Goal: Information Seeking & Learning: Compare options

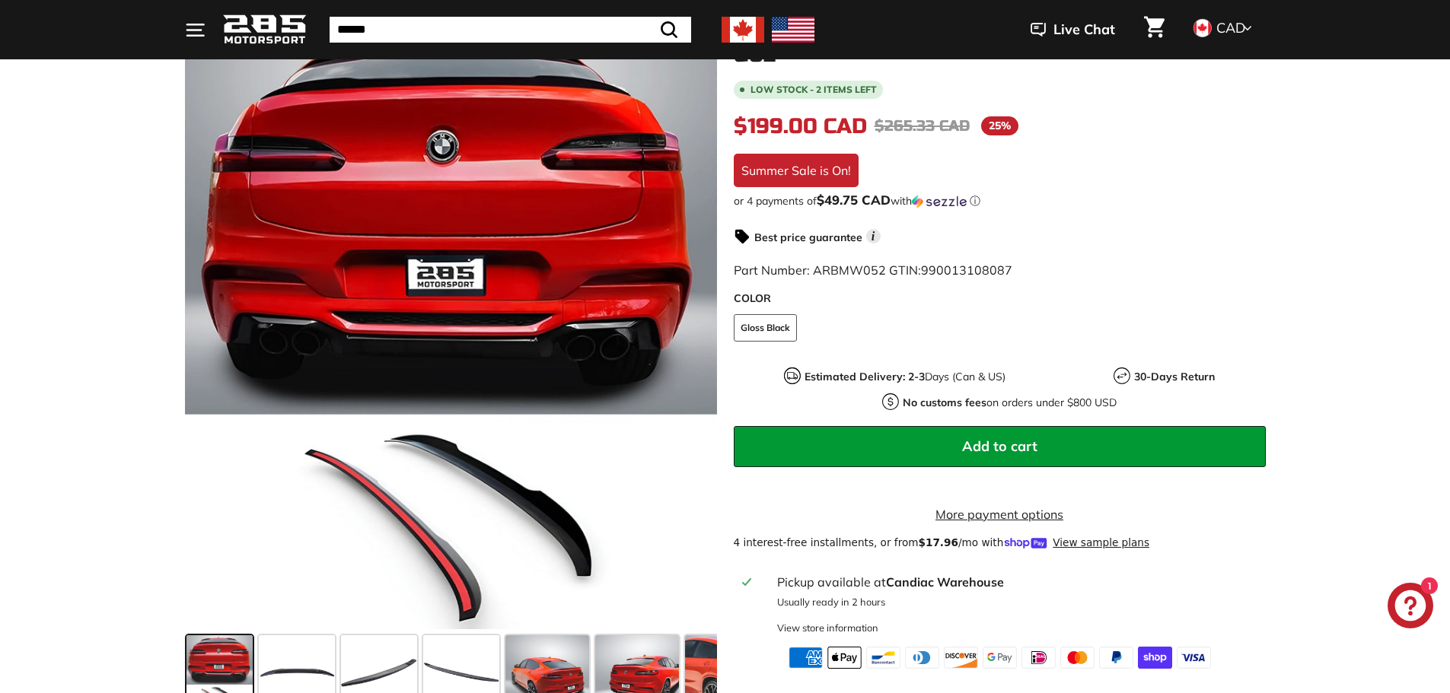
scroll to position [304, 0]
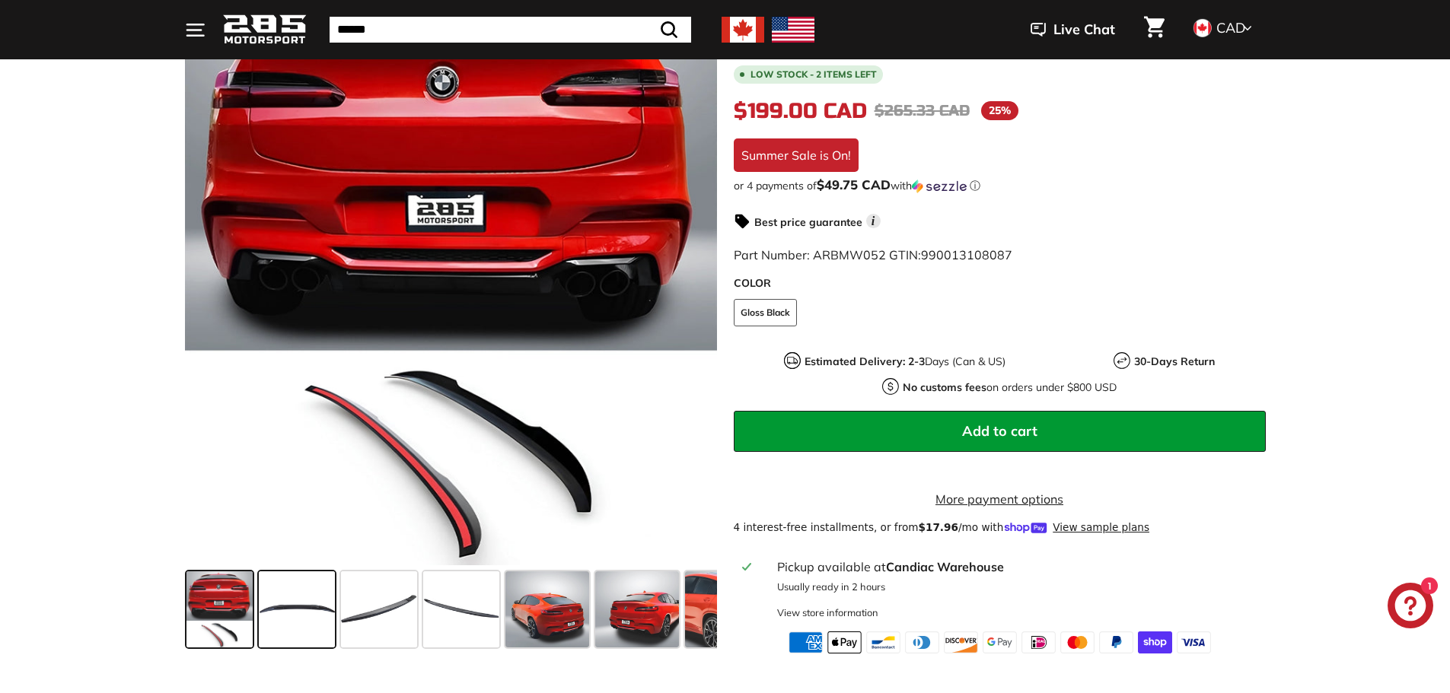
click at [282, 607] on span at bounding box center [297, 609] width 76 height 76
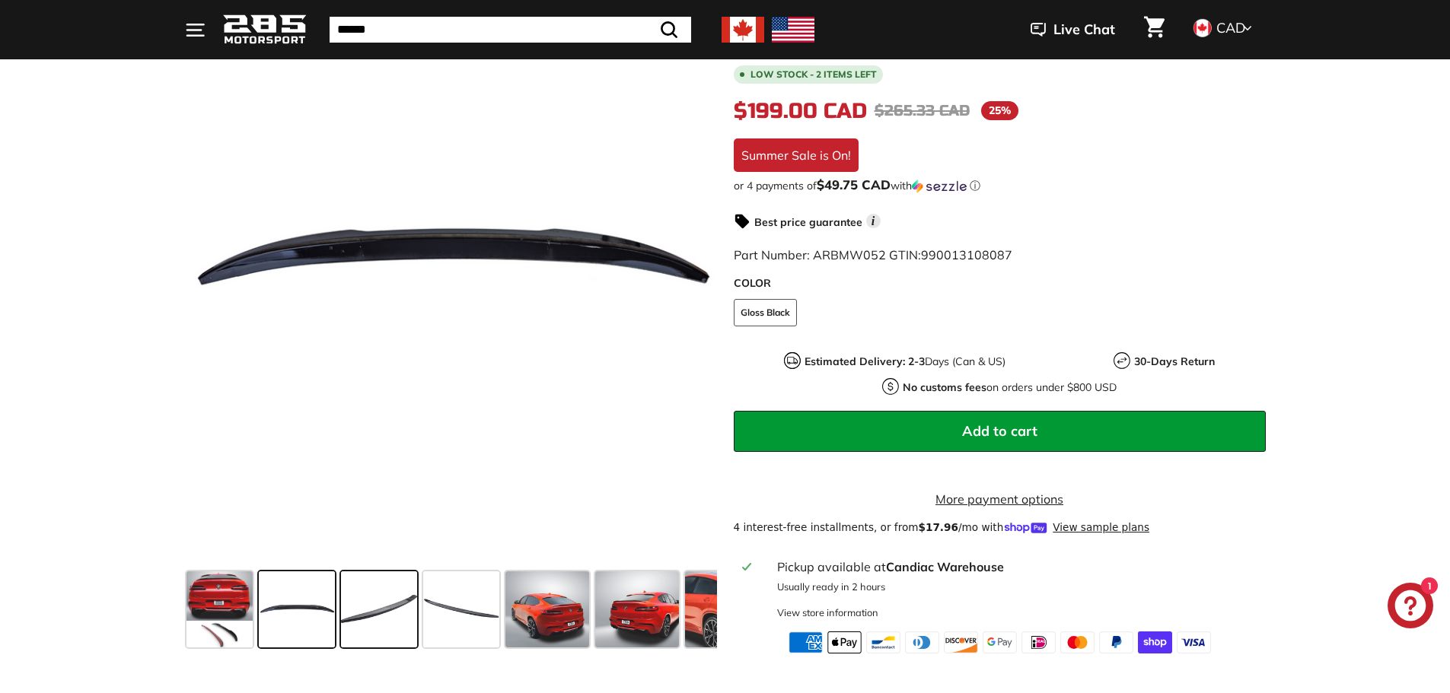
click at [374, 608] on span at bounding box center [379, 609] width 76 height 76
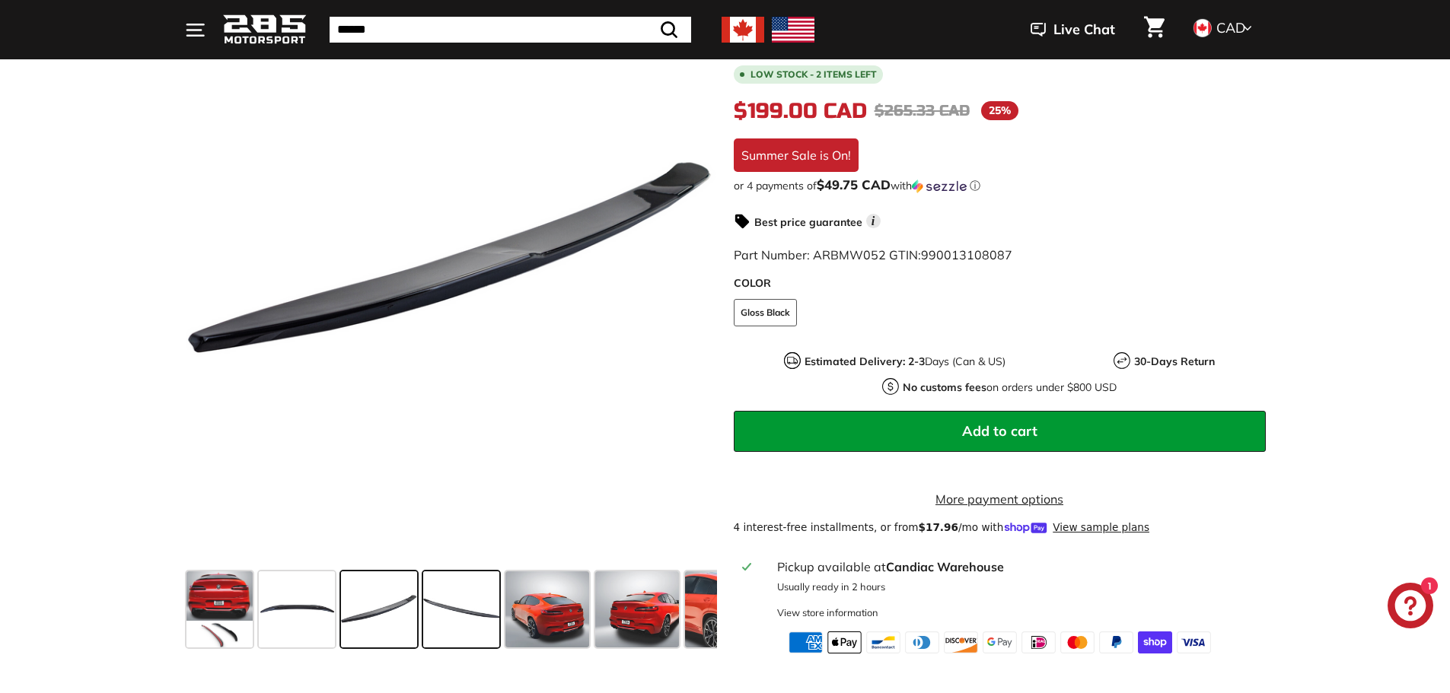
click at [466, 605] on span at bounding box center [461, 609] width 76 height 76
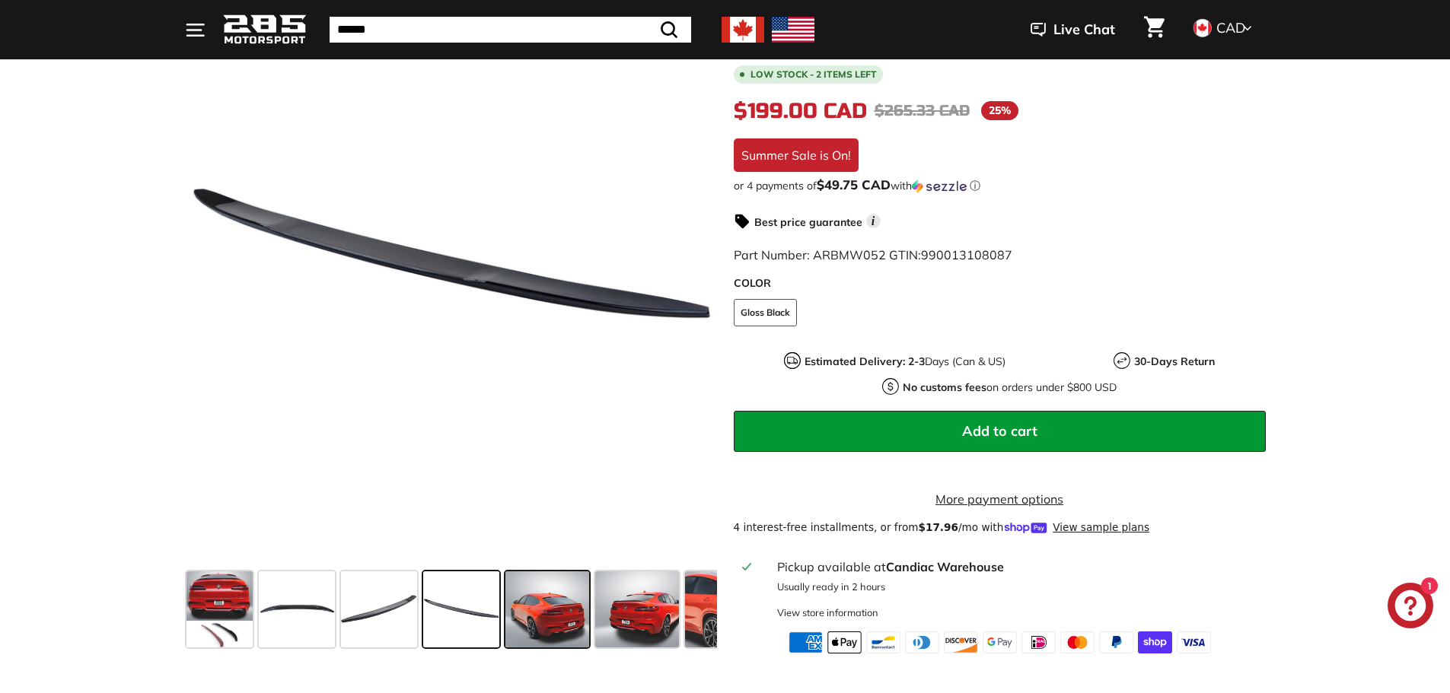
click at [553, 606] on span at bounding box center [547, 609] width 84 height 76
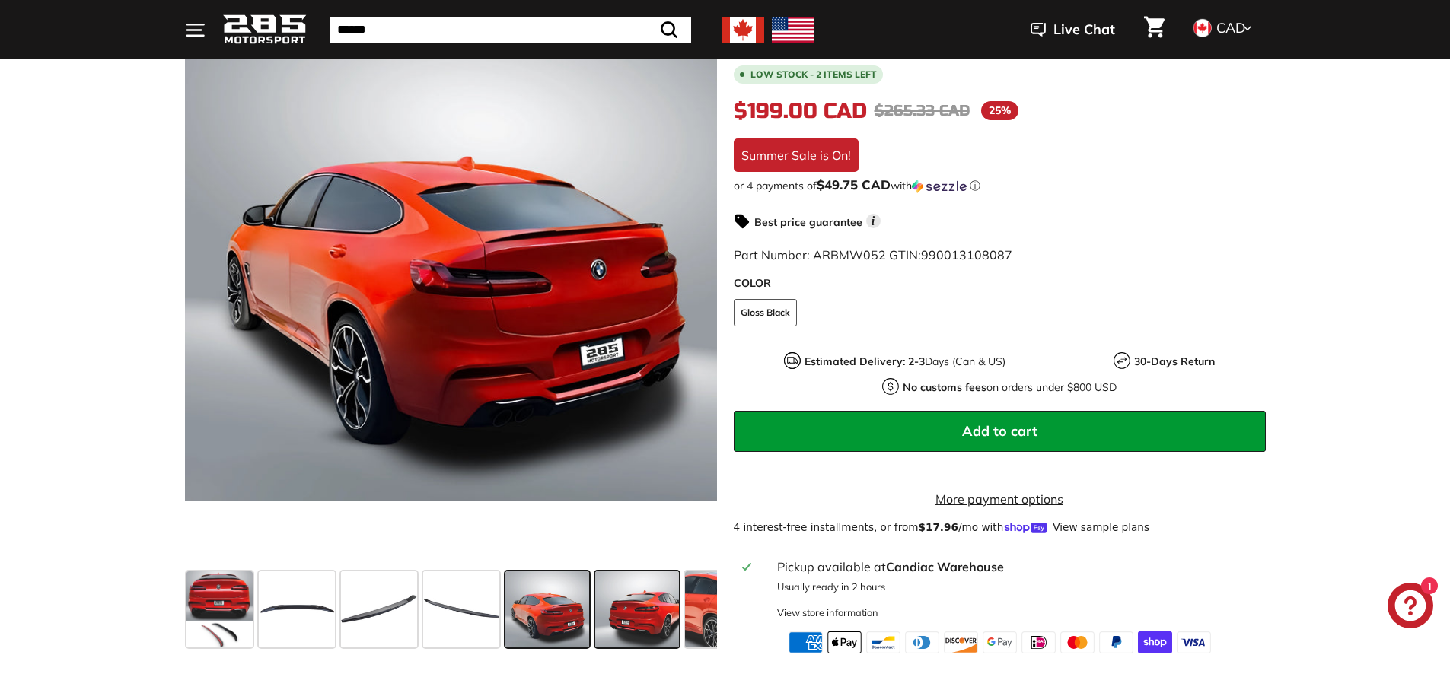
click at [645, 607] on span at bounding box center [637, 609] width 84 height 76
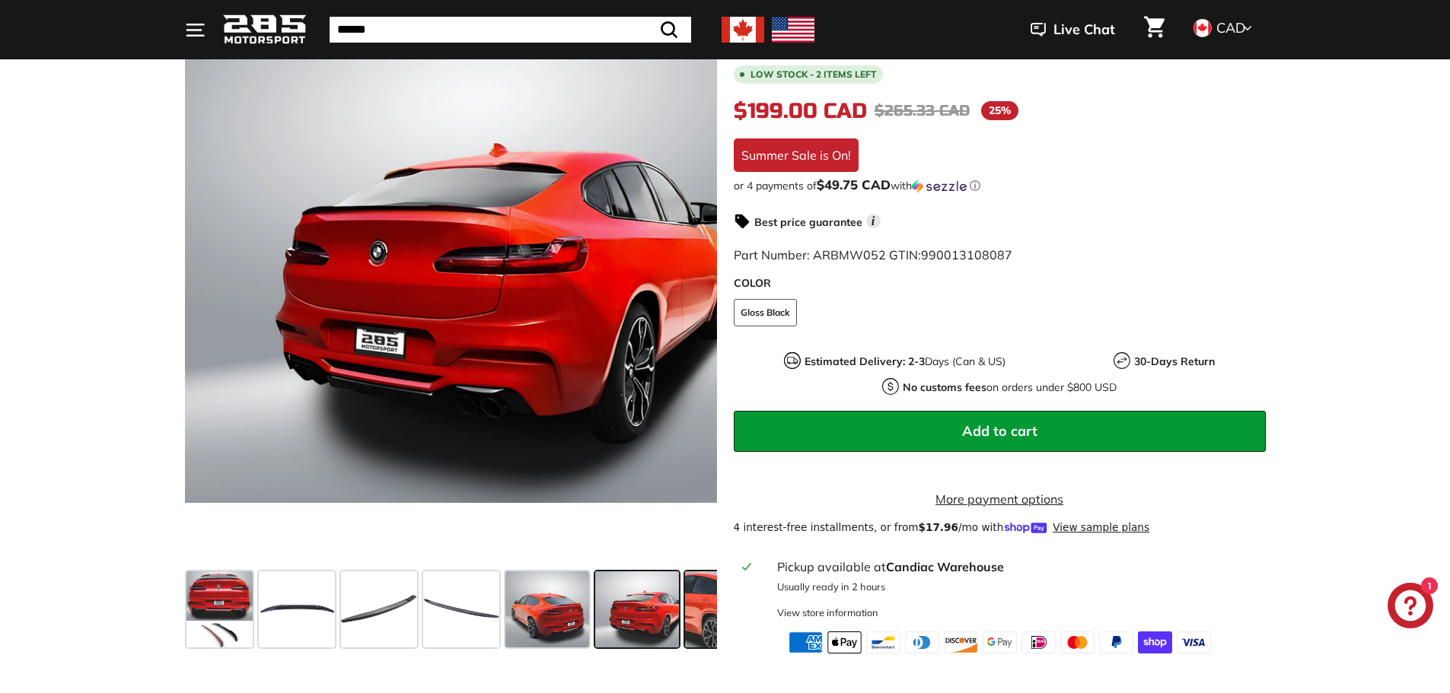
click at [684, 618] on div at bounding box center [742, 609] width 120 height 82
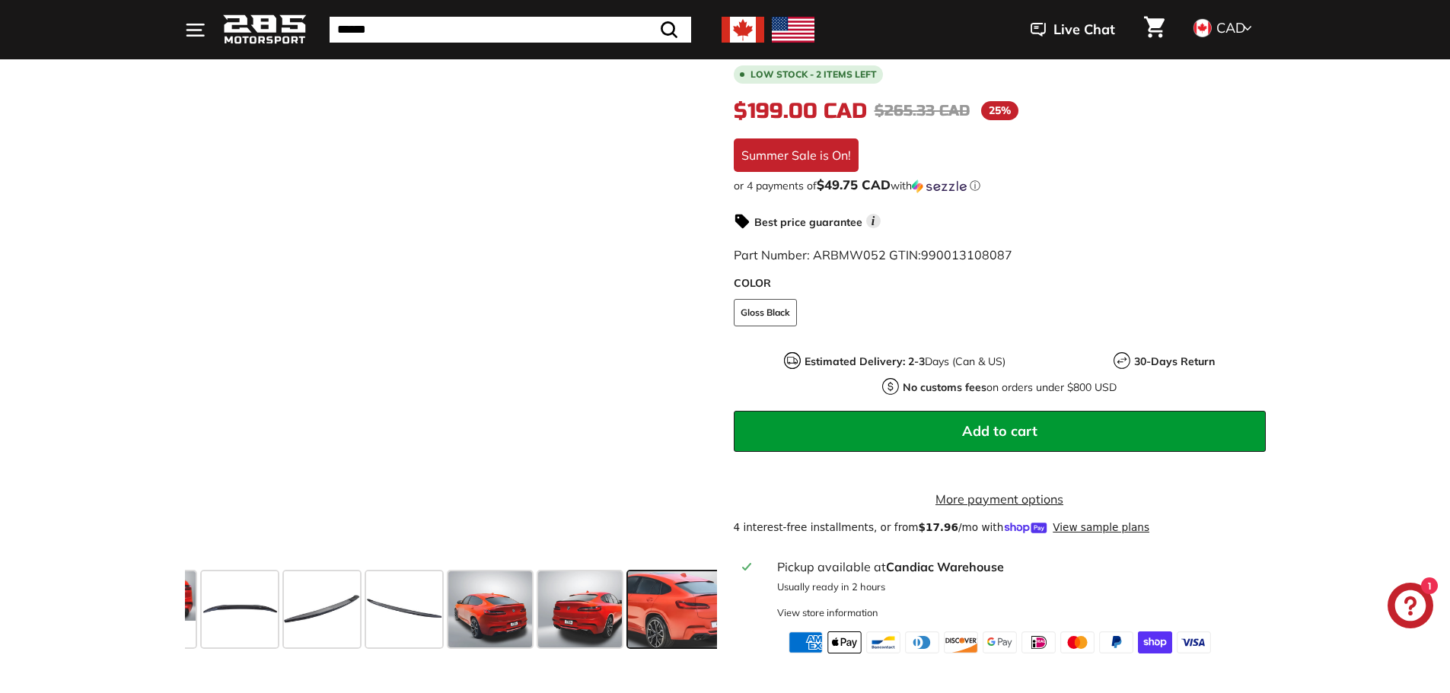
scroll to position [0, 259]
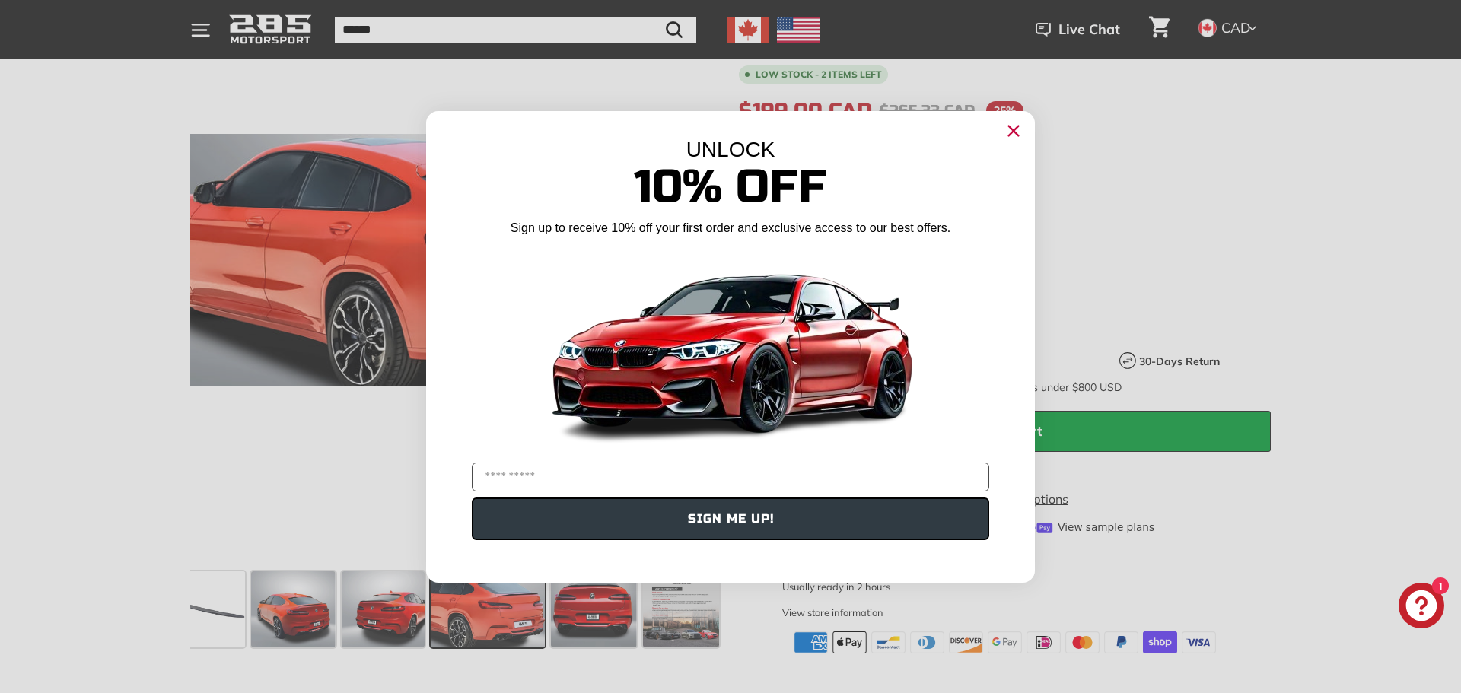
click at [689, 615] on div "Close dialog UNLOCK 10% Off Sign up to receive 10% off your first order and exc…" at bounding box center [730, 346] width 1461 height 693
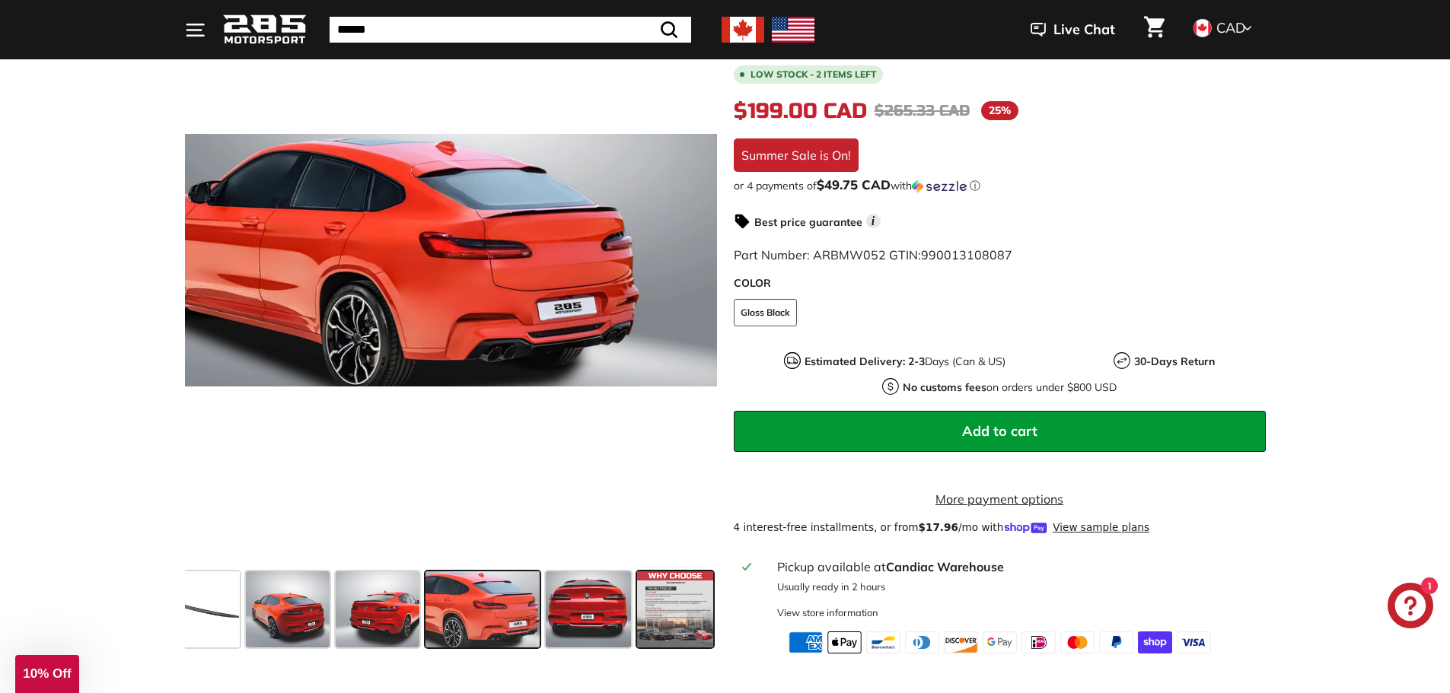
click at [671, 594] on span at bounding box center [675, 609] width 76 height 76
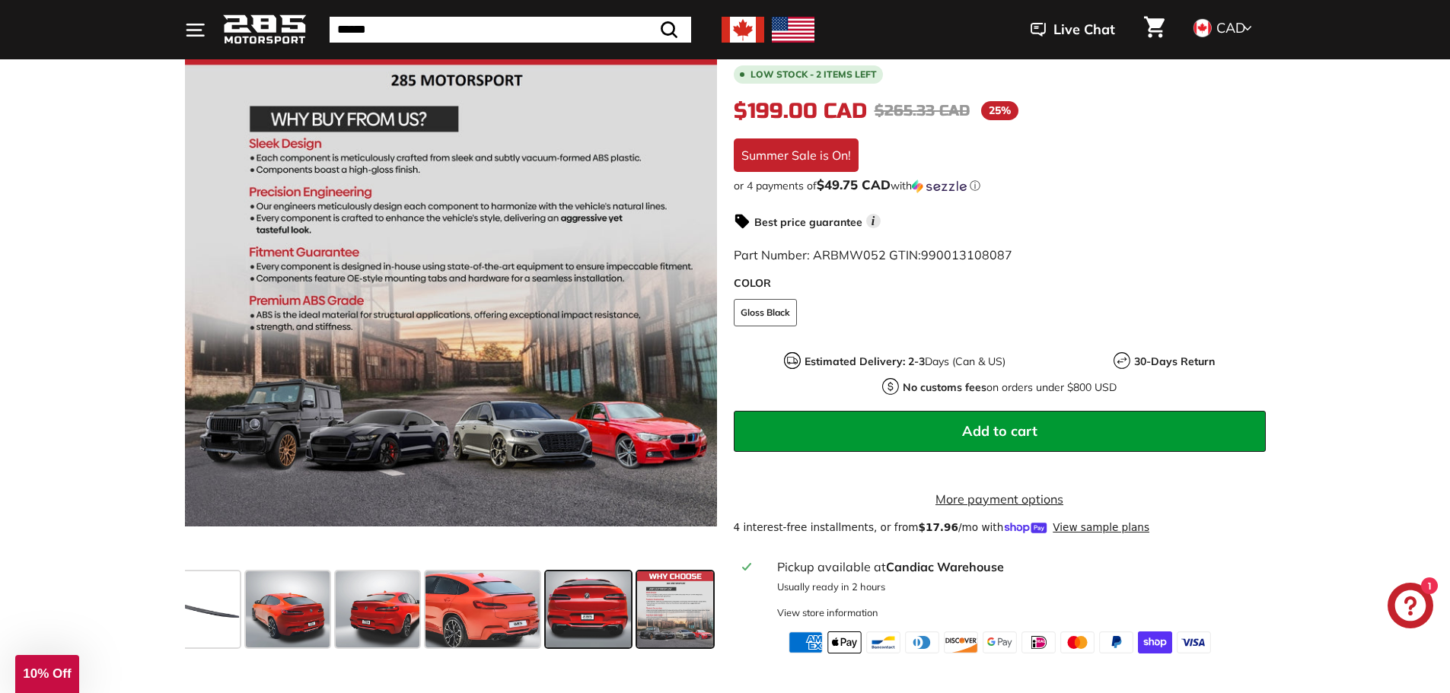
click at [550, 601] on span at bounding box center [588, 609] width 85 height 76
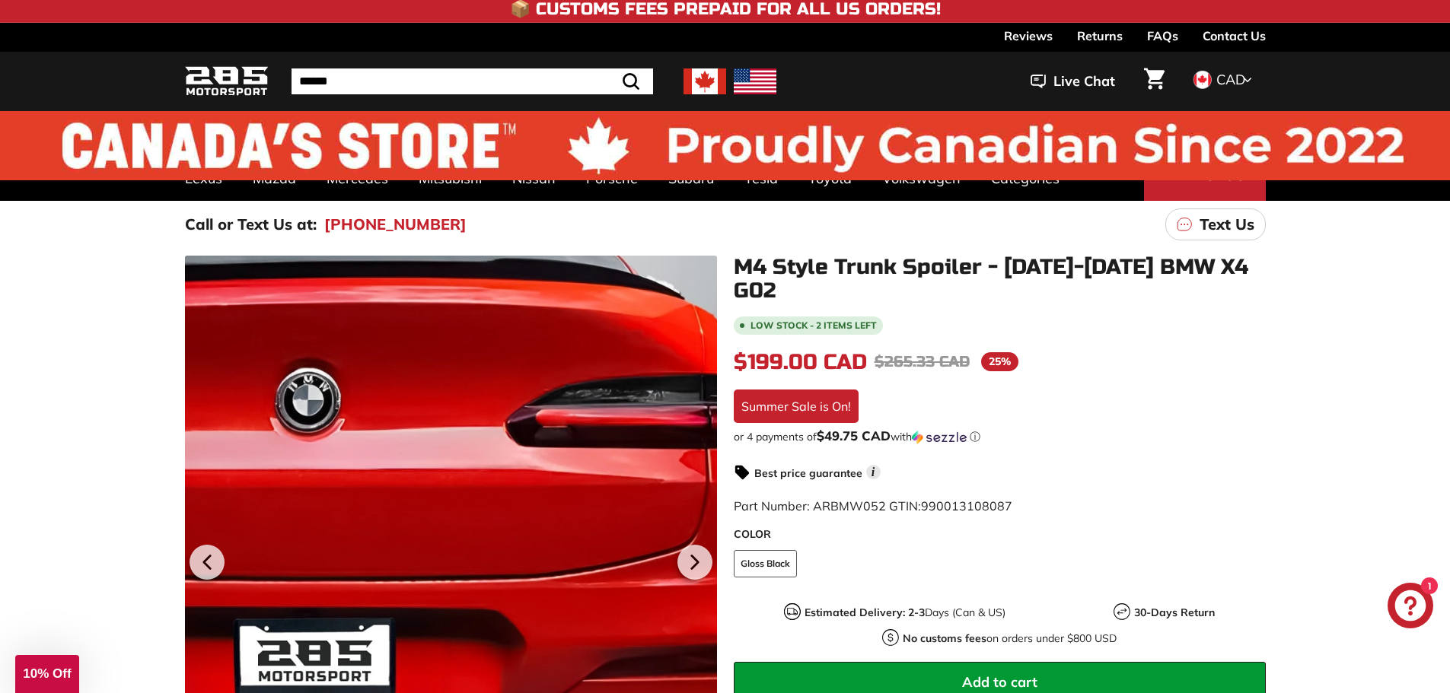
scroll to position [0, 0]
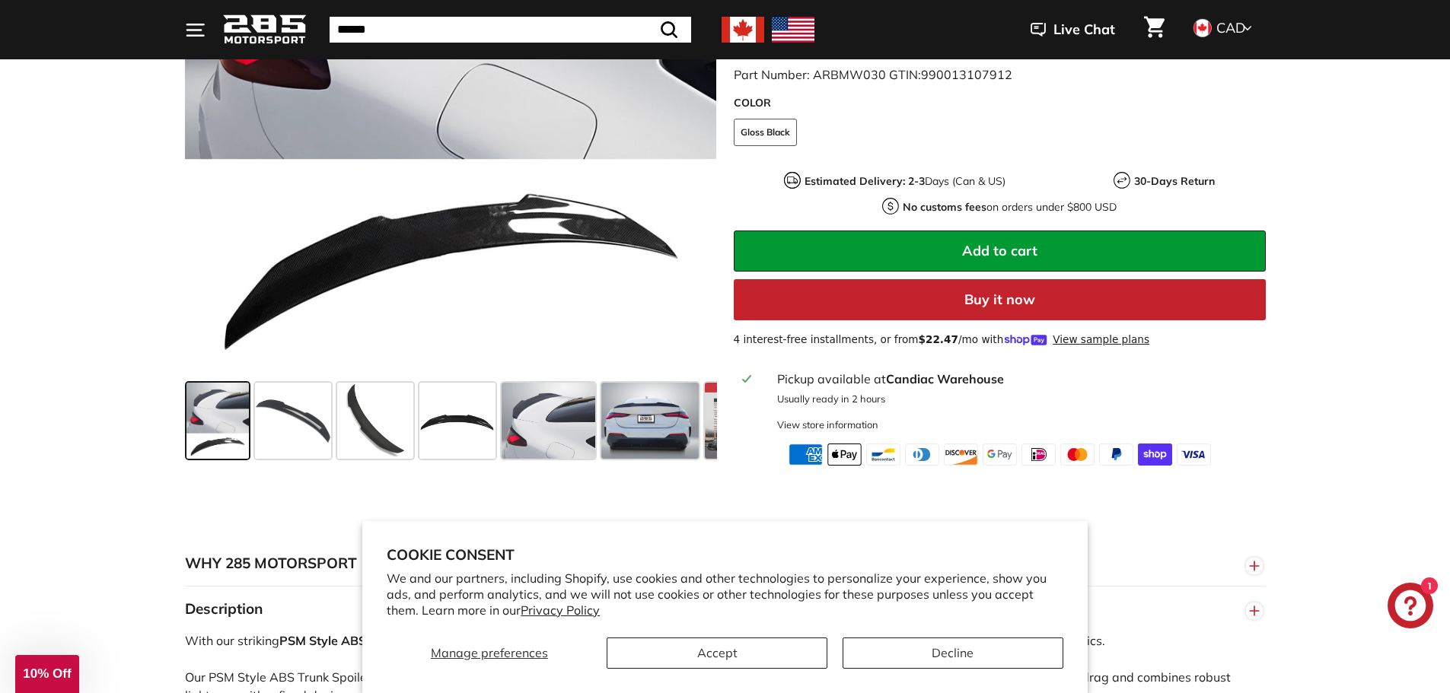
scroll to position [533, 0]
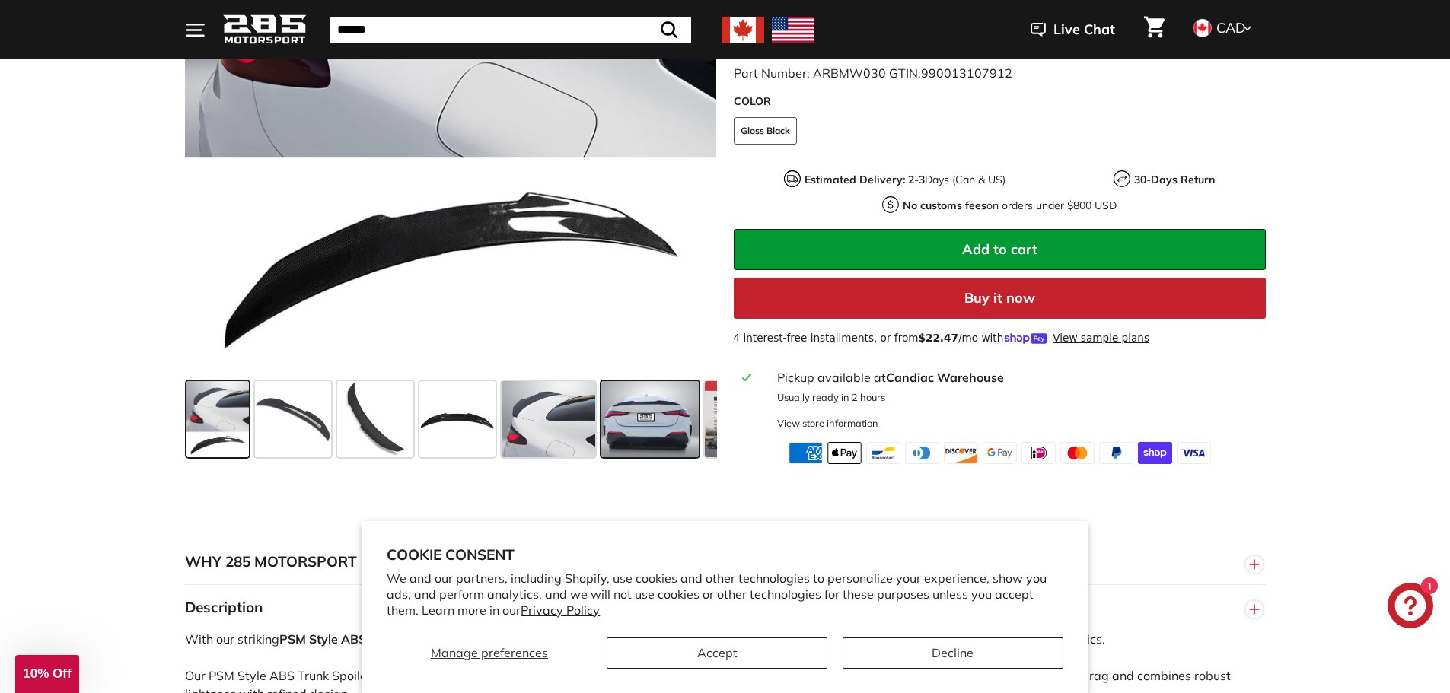
click at [658, 425] on span at bounding box center [649, 419] width 97 height 76
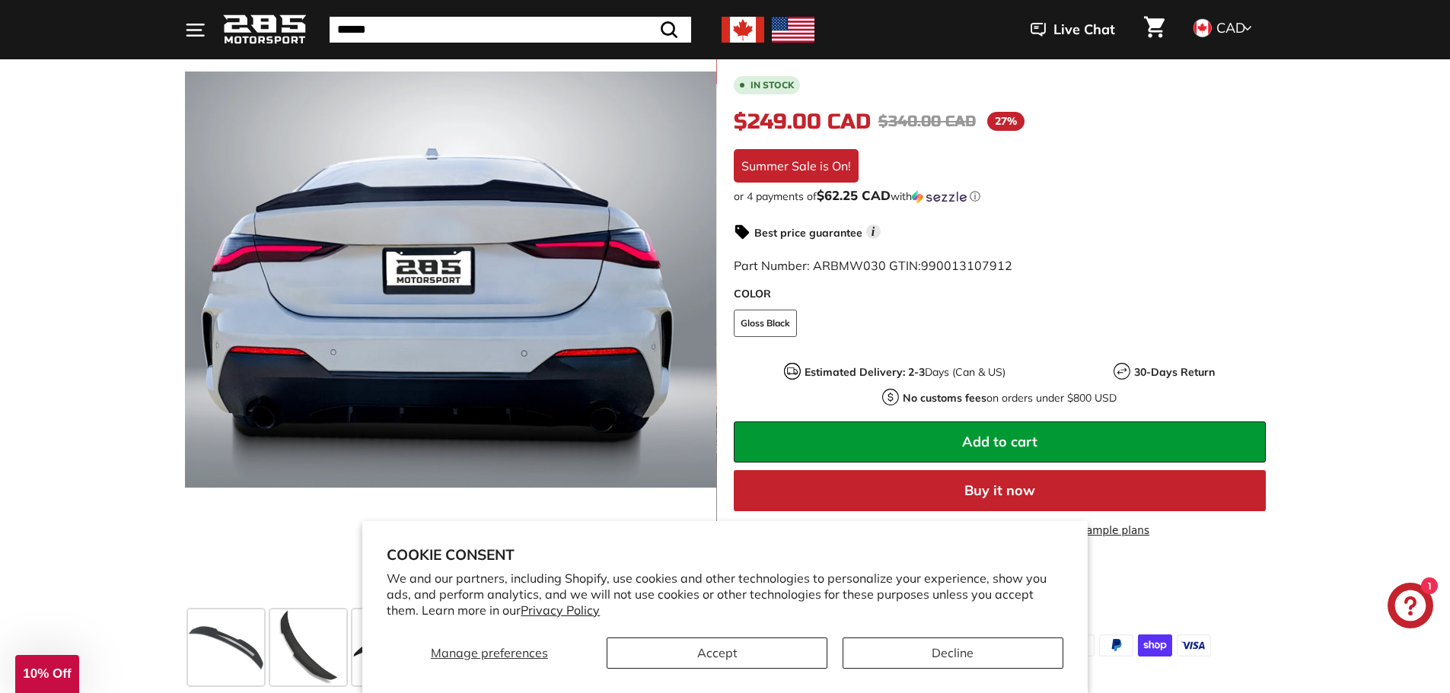
scroll to position [152, 0]
